Goal: Task Accomplishment & Management: Manage account settings

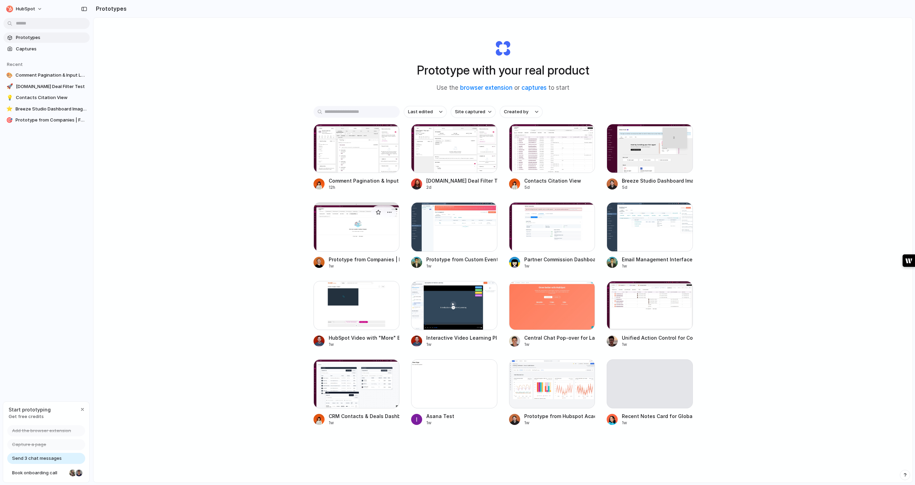
click at [379, 233] on div at bounding box center [357, 226] width 86 height 49
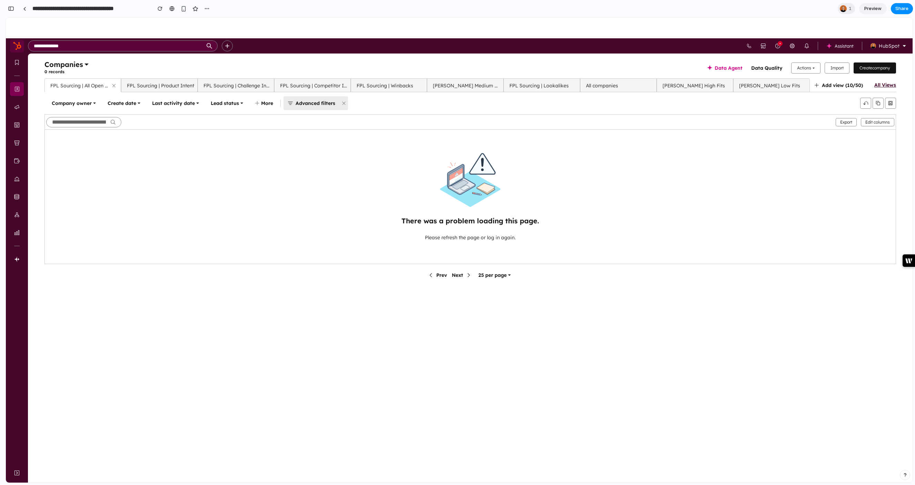
click at [21, 47] on icon at bounding box center [17, 46] width 8 height 8
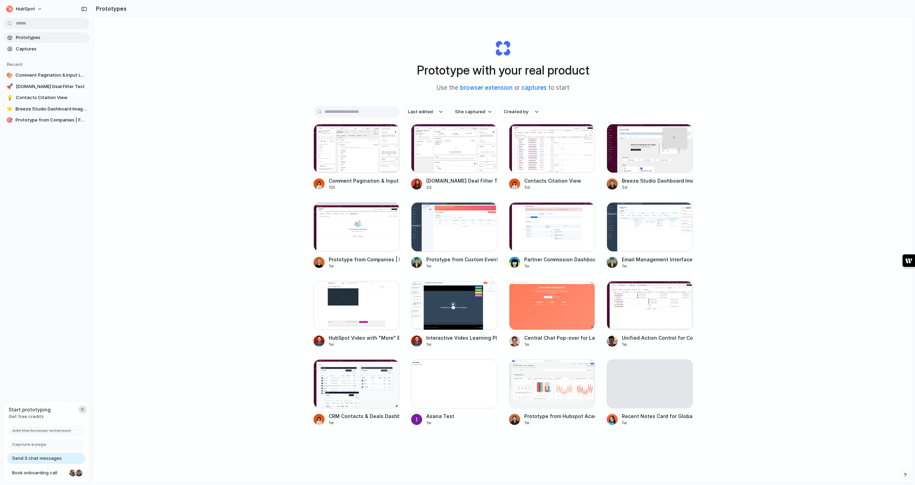
click at [82, 412] on button "button" at bounding box center [82, 409] width 8 height 8
click at [40, 10] on button "HubSpot" at bounding box center [24, 8] width 42 height 11
click at [81, 67] on li "Dark" at bounding box center [84, 68] width 41 height 11
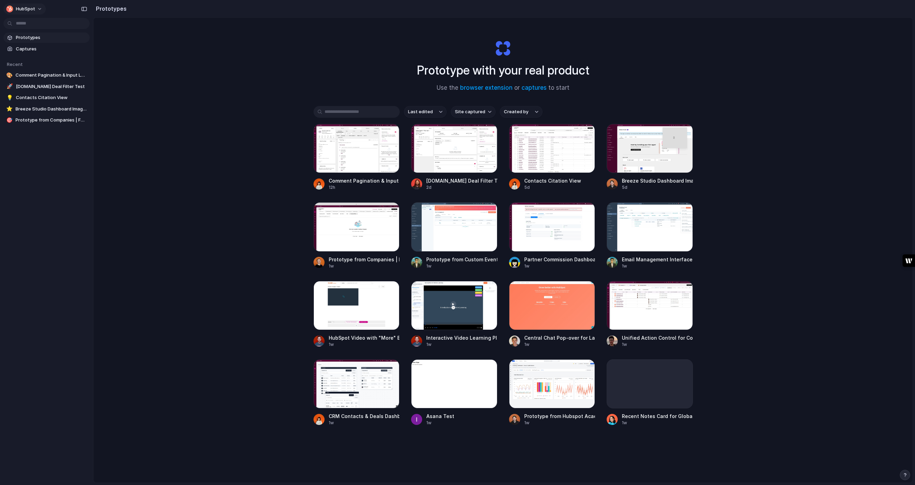
click at [37, 9] on button "HubSpot" at bounding box center [24, 8] width 42 height 11
click at [88, 79] on span "Neutral dark" at bounding box center [80, 79] width 27 height 7
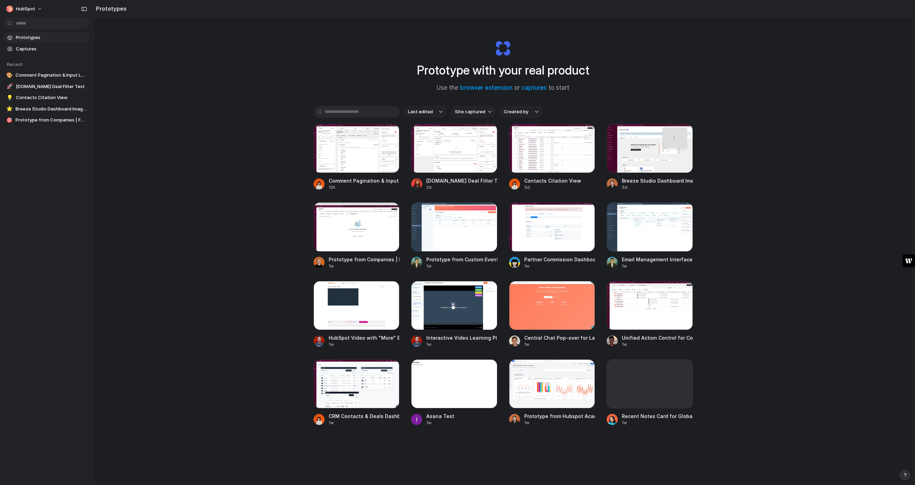
drag, startPoint x: 611, startPoint y: 24, endPoint x: 615, endPoint y: 23, distance: 3.9
click at [612, 24] on div "Prototype with your real product Use the browser extension or captures to start…" at bounding box center [503, 268] width 819 height 501
